Goal: Task Accomplishment & Management: Use online tool/utility

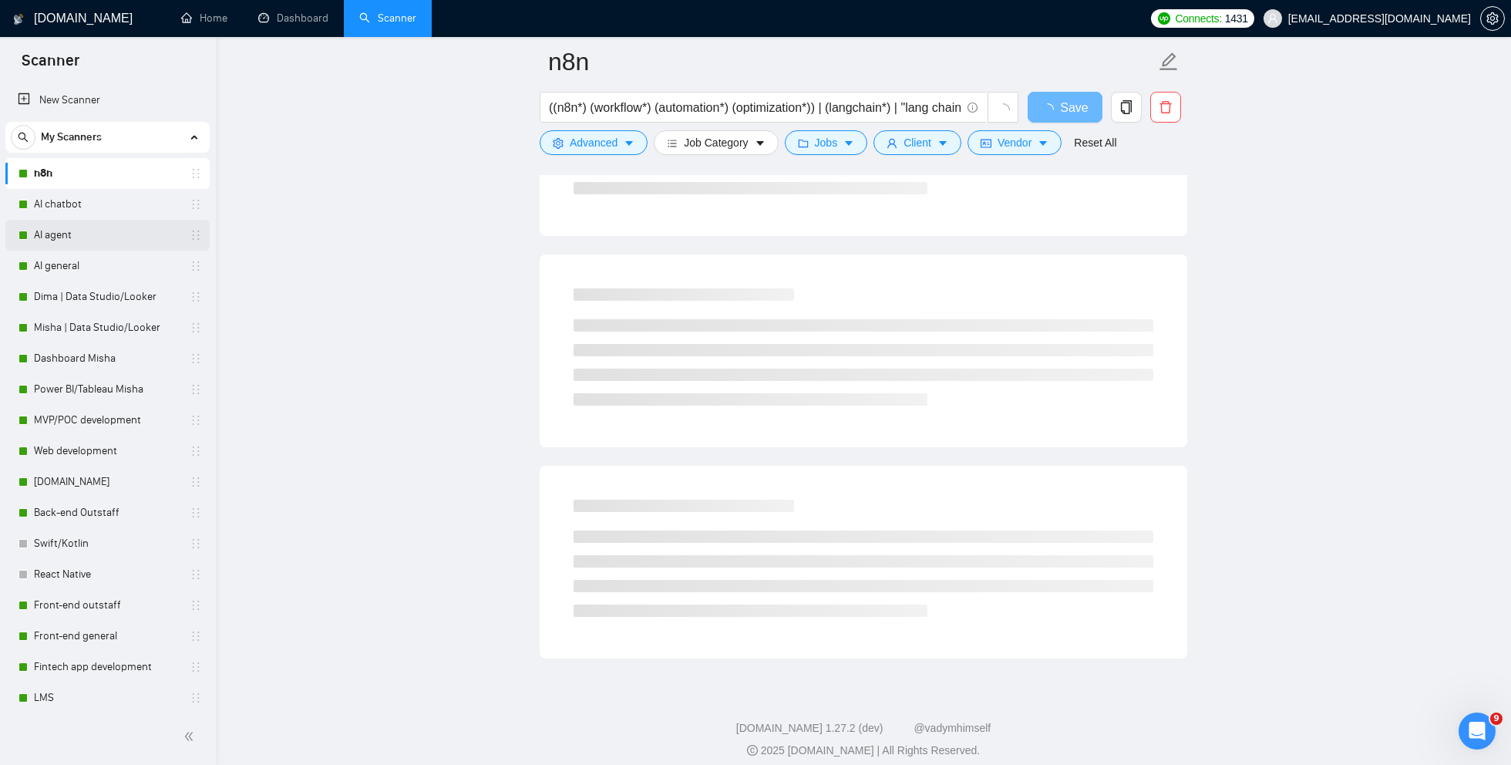
click at [57, 234] on link "AI agent" at bounding box center [107, 235] width 147 height 31
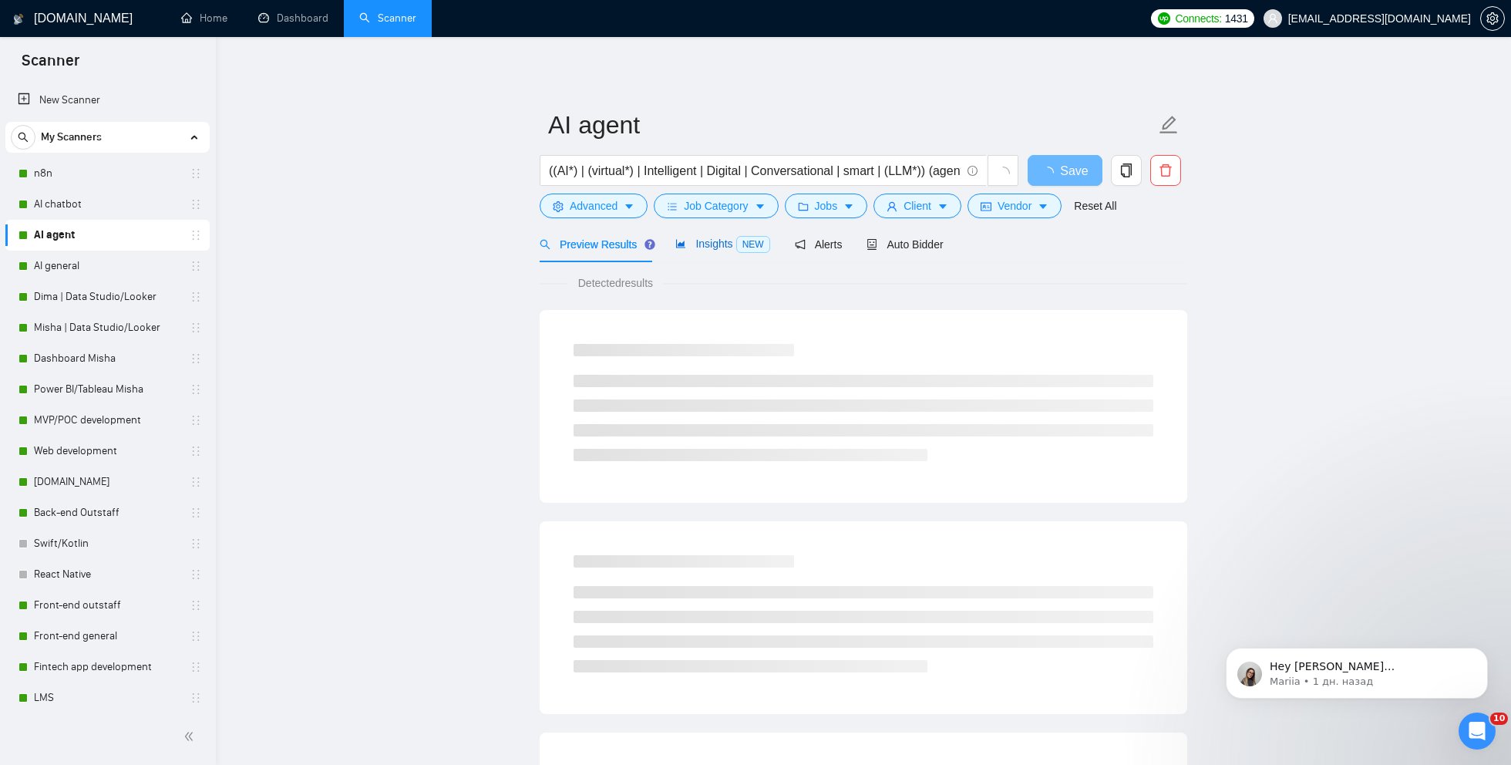
click at [726, 244] on span "Insights NEW" at bounding box center [723, 244] width 94 height 12
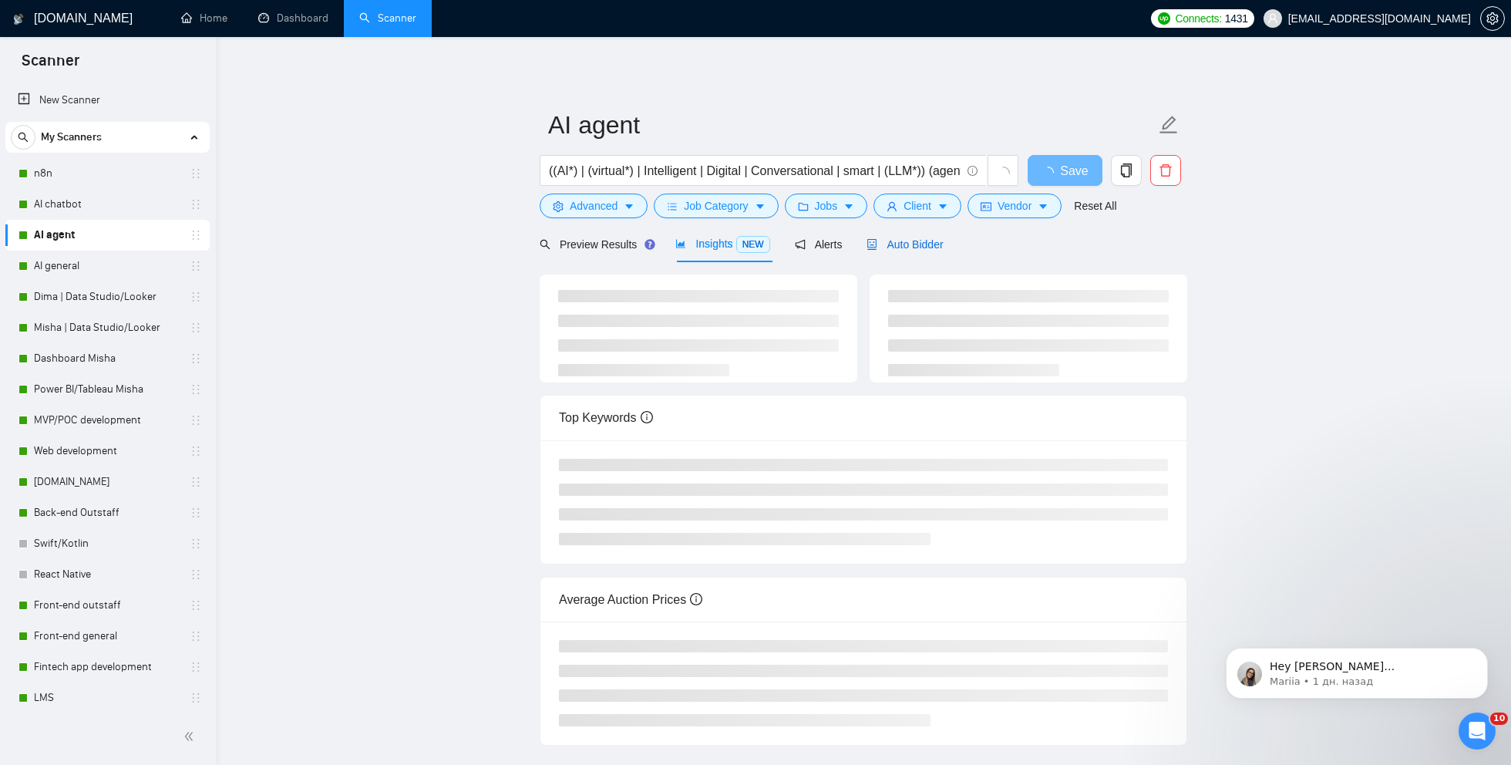
click at [911, 240] on span "Auto Bidder" at bounding box center [905, 244] width 76 height 12
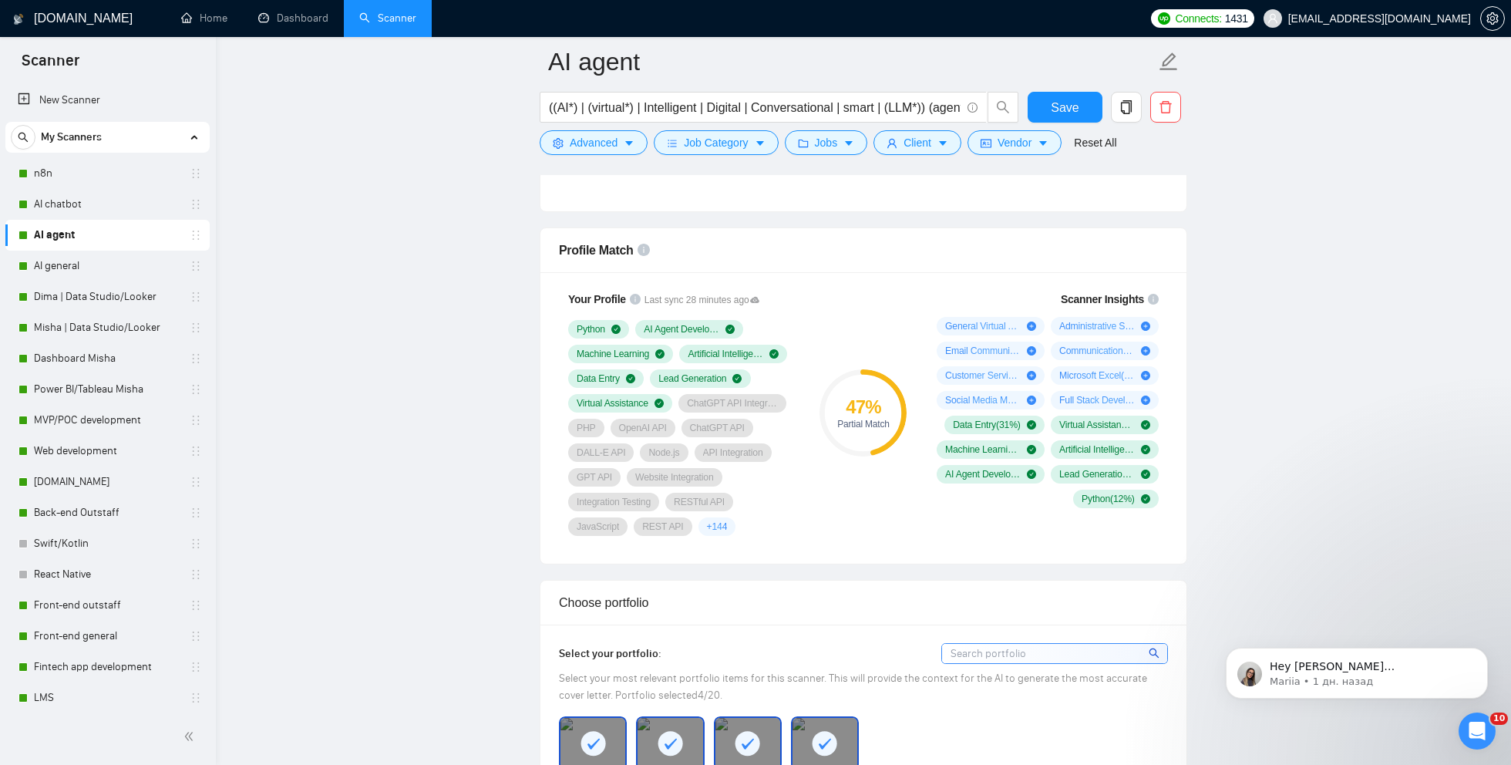
scroll to position [953, 0]
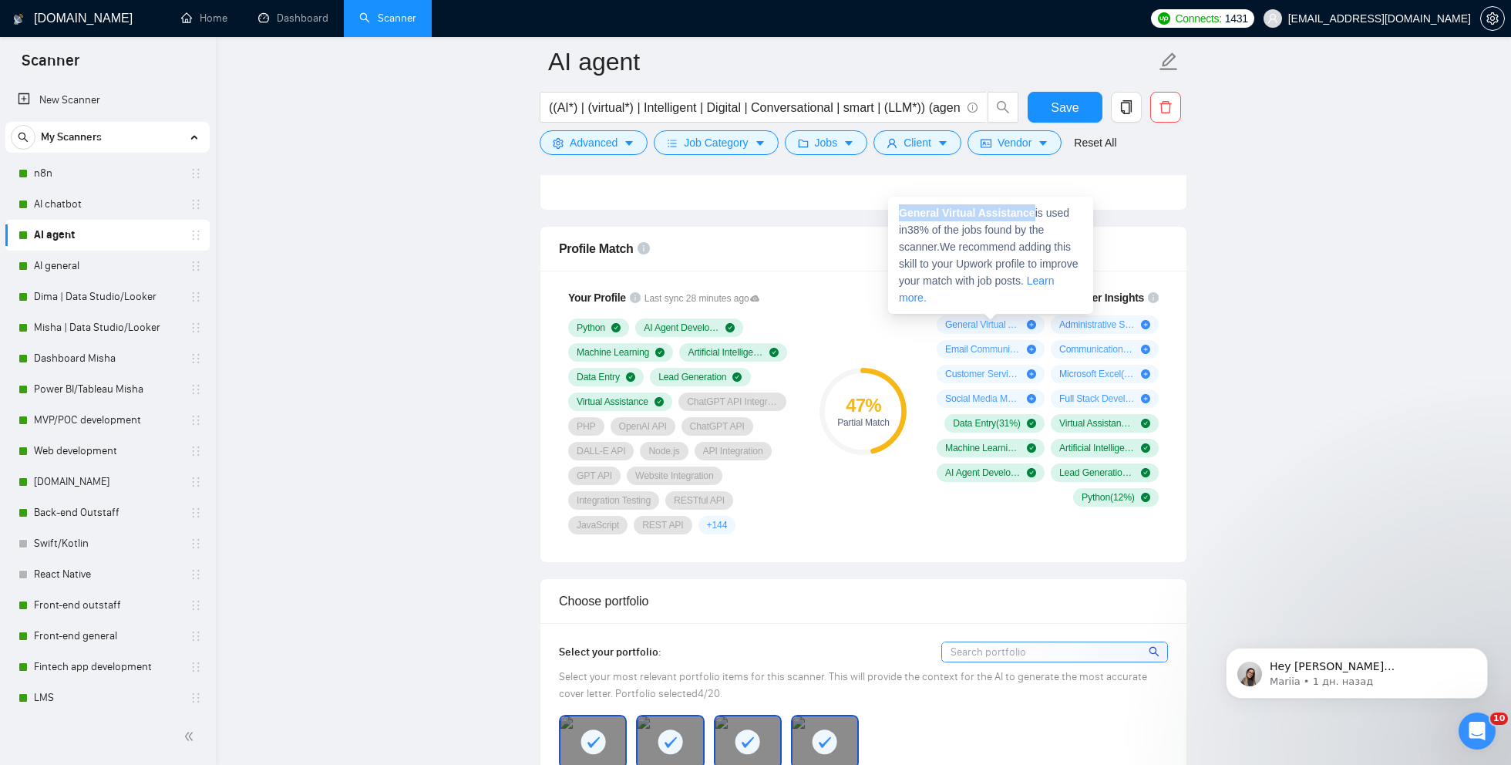
drag, startPoint x: 1039, startPoint y: 213, endPoint x: 901, endPoint y: 210, distance: 138.8
click at [901, 210] on span "General Virtual Assistance is used in 38 % of the jobs found by the scanner. We…" at bounding box center [989, 255] width 180 height 97
copy strong "General Virtual Assistance"
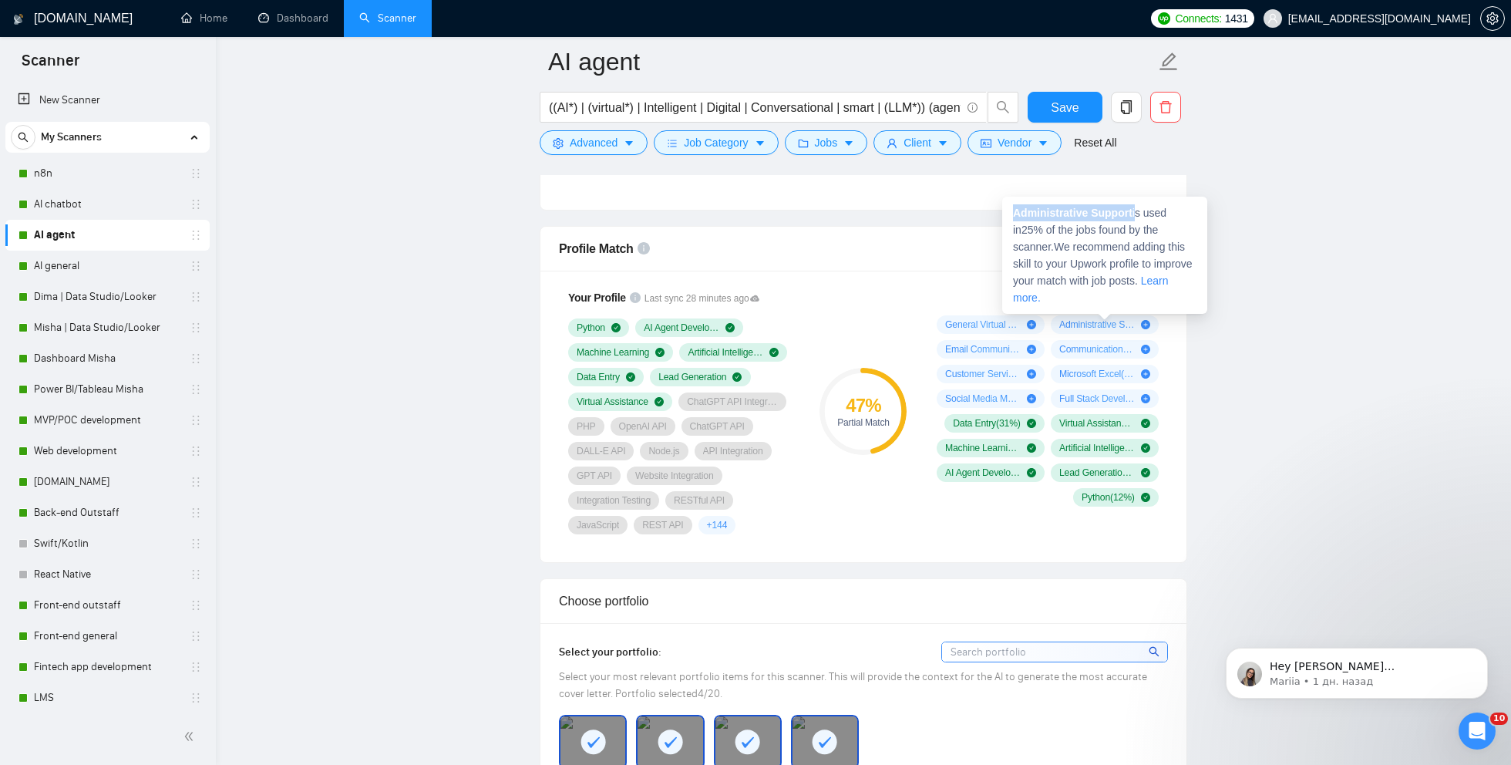
drag, startPoint x: 1138, startPoint y: 214, endPoint x: 1011, endPoint y: 212, distance: 127.2
click at [1011, 212] on div "Administrative Support is used in 25 % of the jobs found by the scanner. We rec…" at bounding box center [1104, 255] width 205 height 117
copy span "Administrative Support"
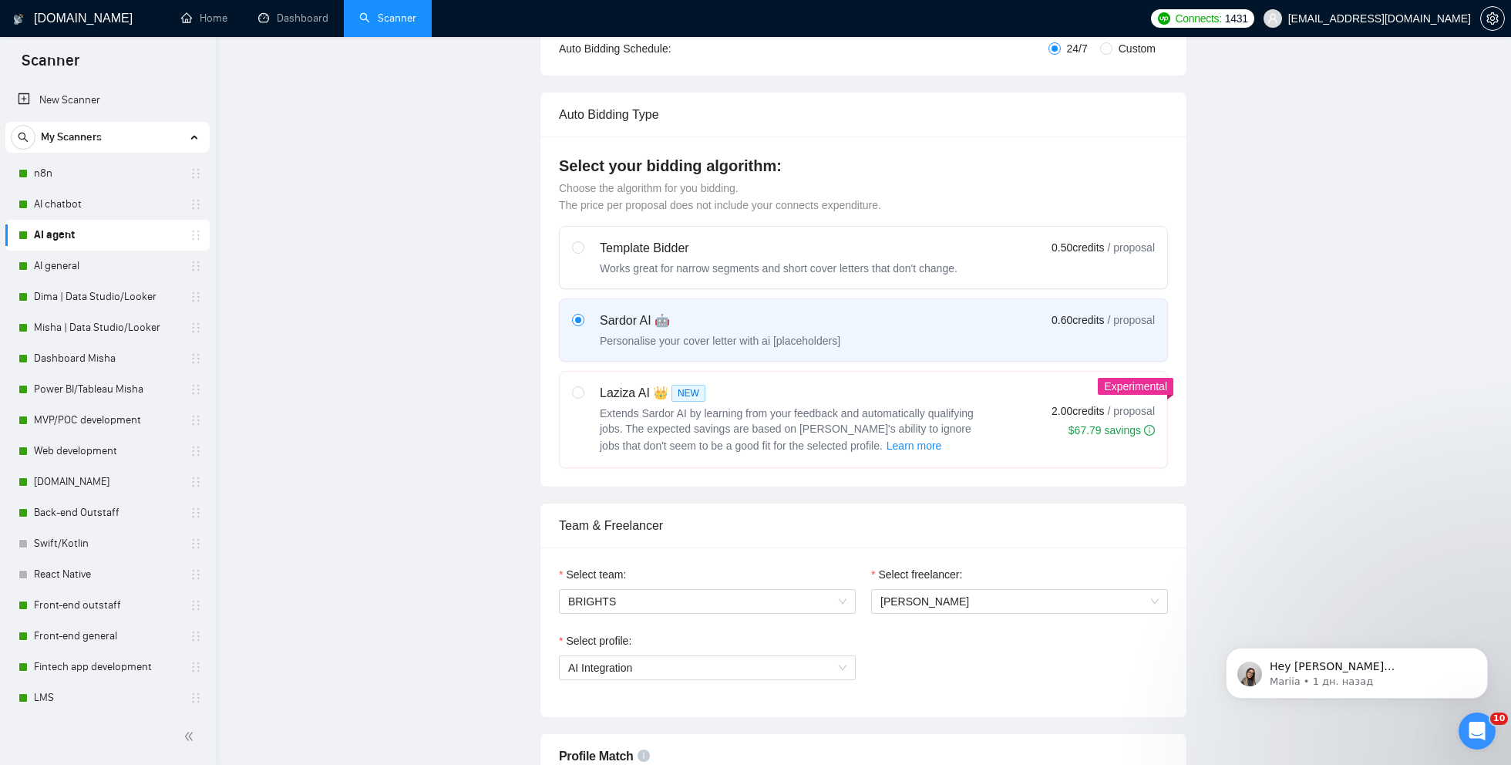
scroll to position [0, 0]
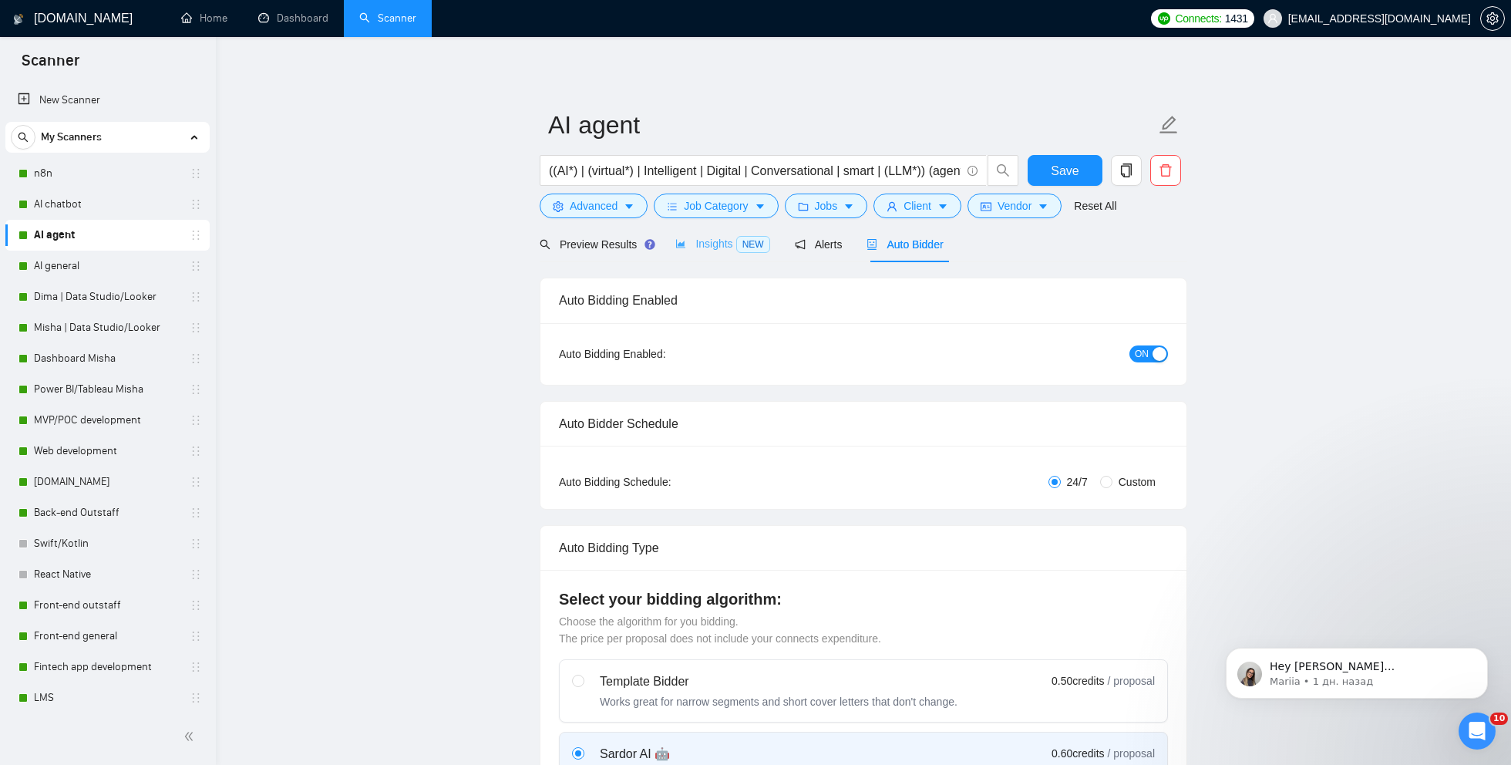
click at [716, 234] on div "Insights NEW" at bounding box center [723, 244] width 94 height 36
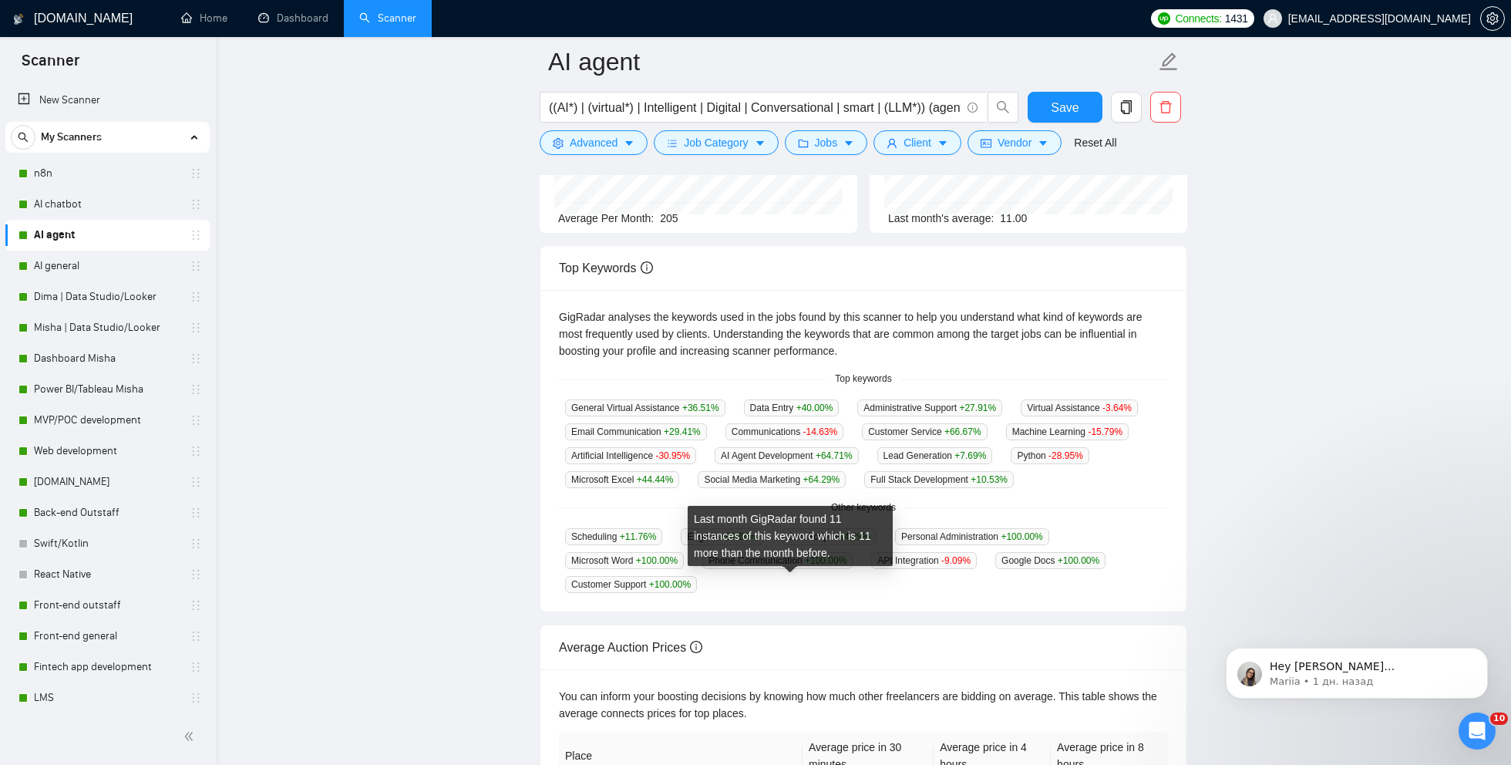
scroll to position [197, 0]
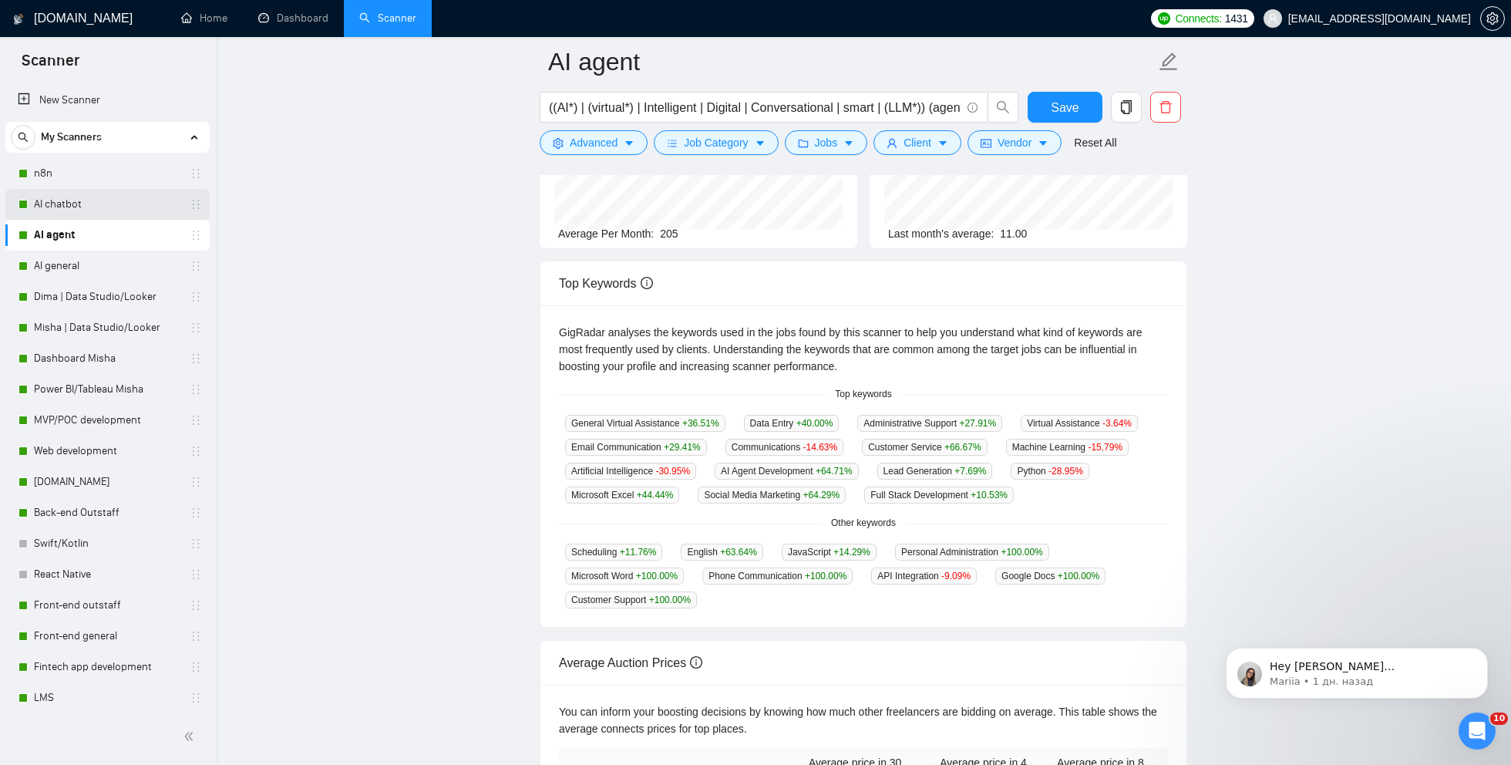
click at [61, 206] on link "AI chatbot" at bounding box center [107, 204] width 147 height 31
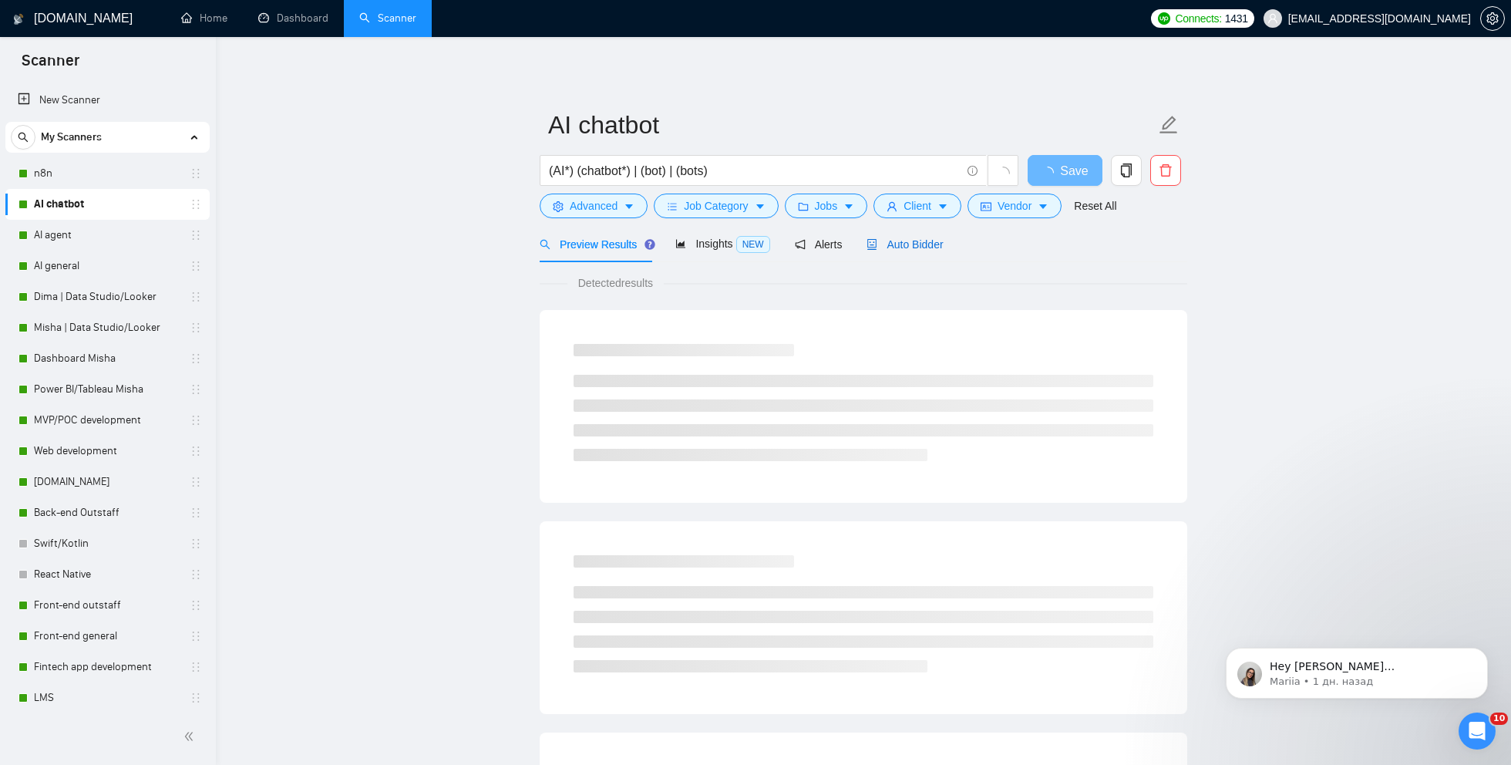
click at [937, 242] on span "Auto Bidder" at bounding box center [905, 244] width 76 height 12
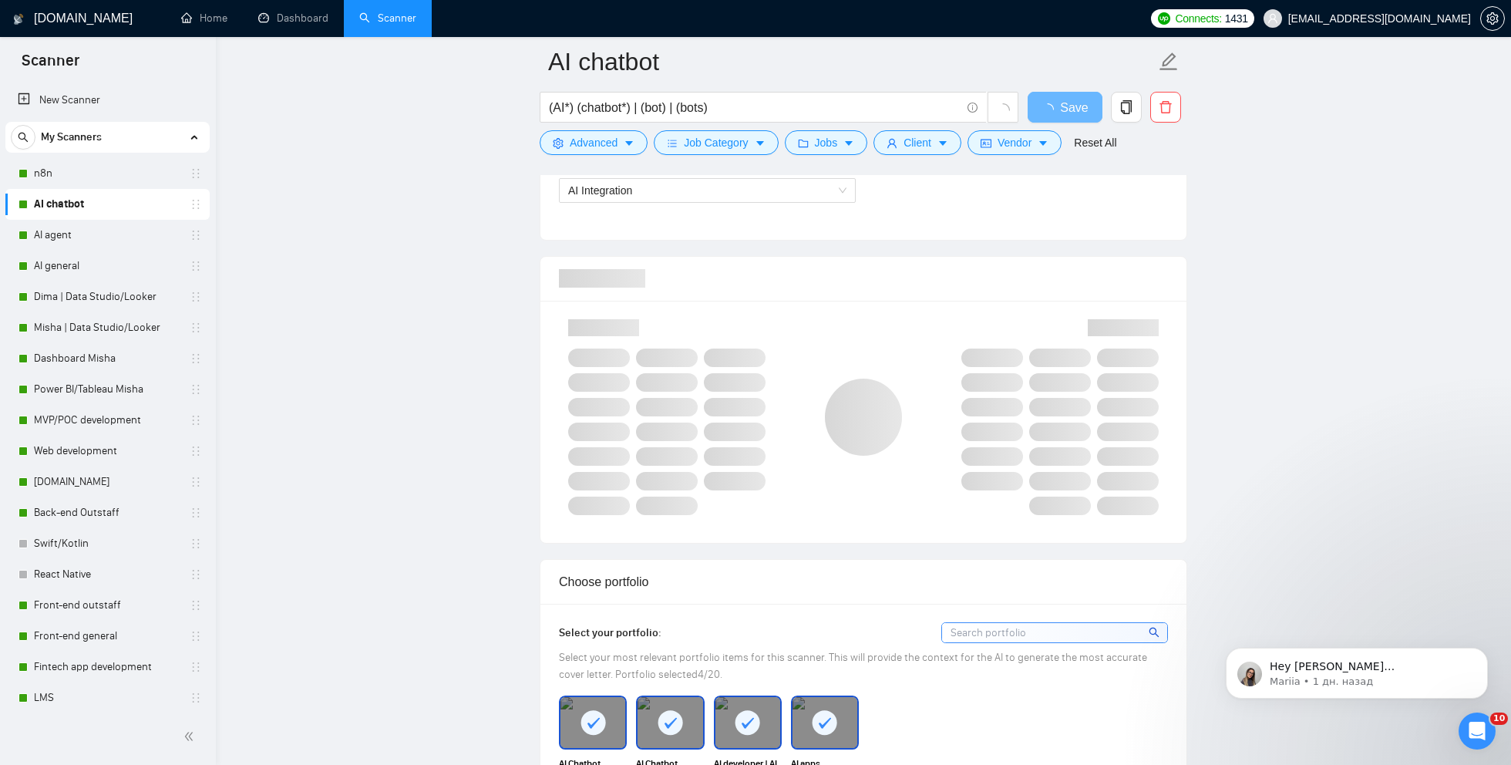
scroll to position [918, 0]
